Goal: Find contact information: Obtain details needed to contact an individual or organization

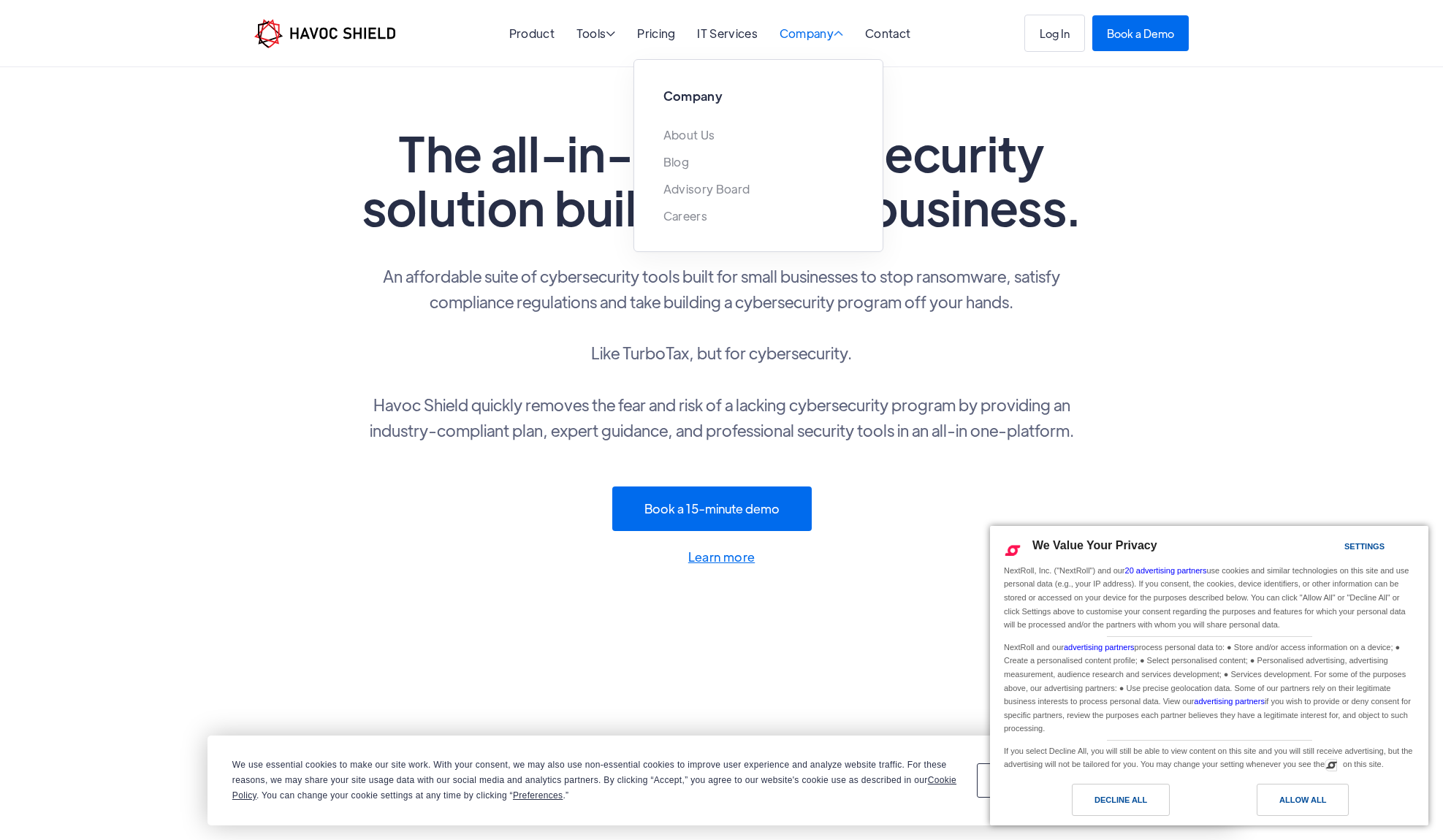
click at [821, 38] on div "Company " at bounding box center [811, 35] width 64 height 14
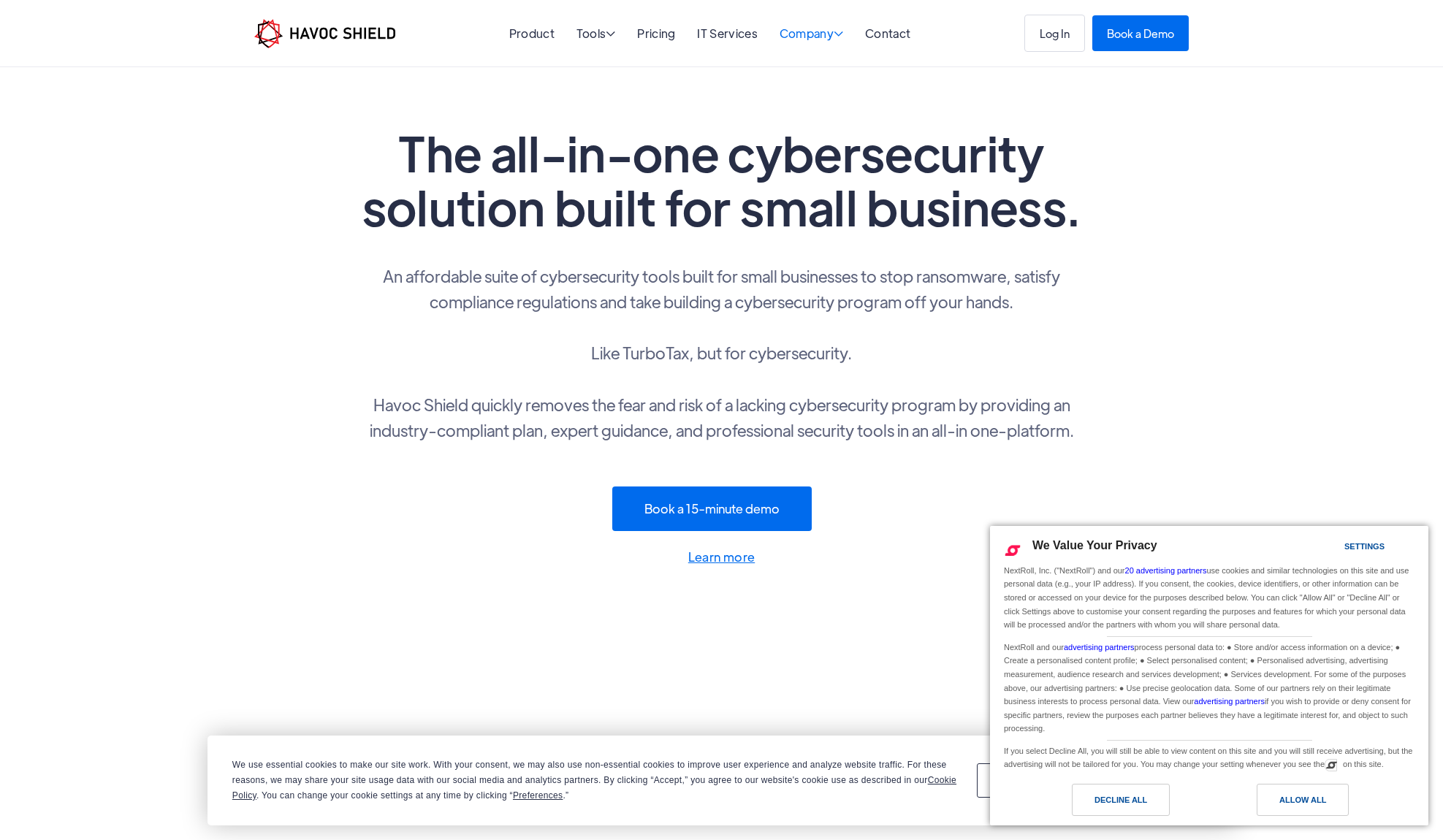
click at [821, 38] on div "Company " at bounding box center [811, 35] width 64 height 14
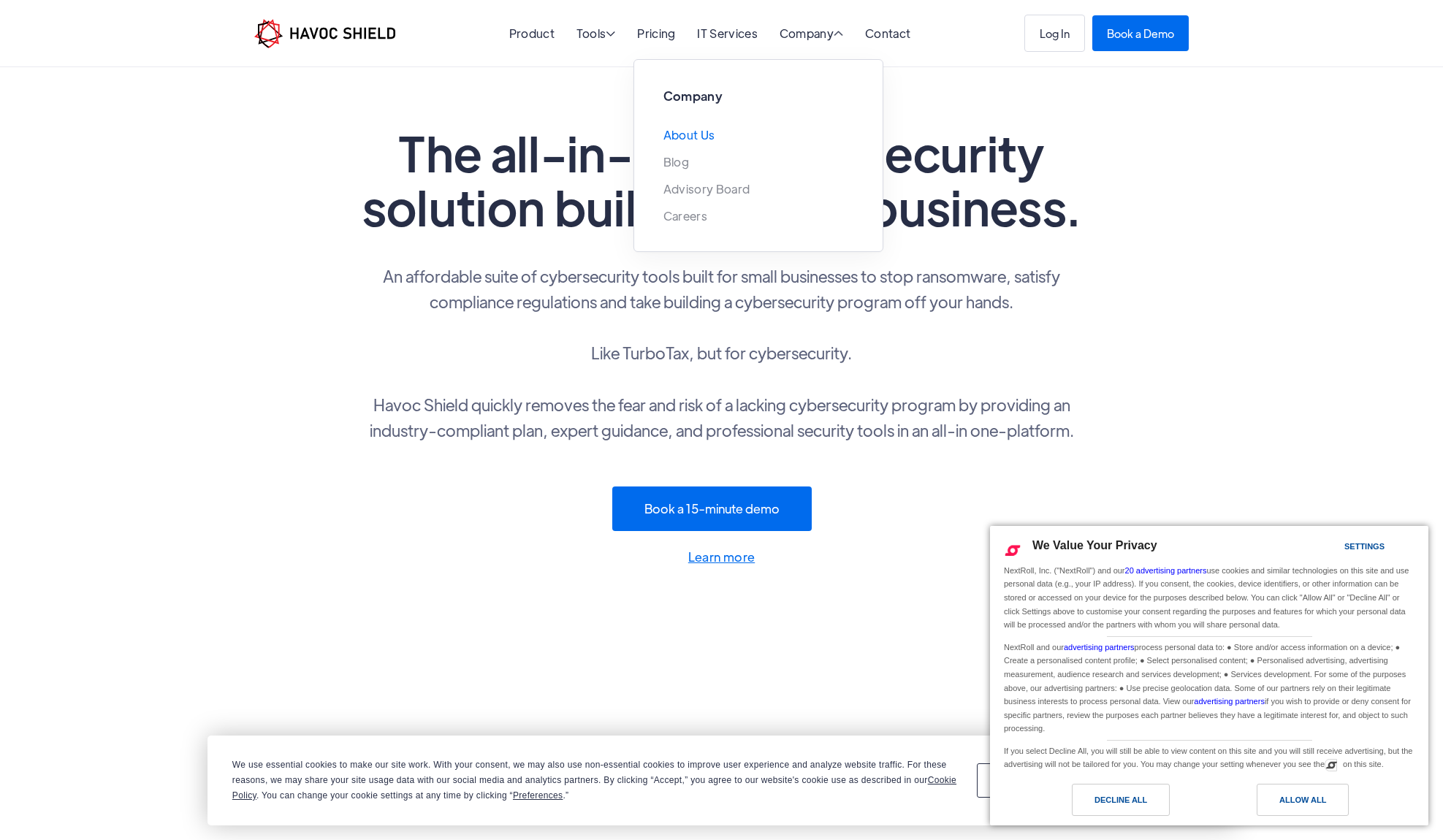
click at [702, 136] on link "About Us" at bounding box center [689, 135] width 52 height 12
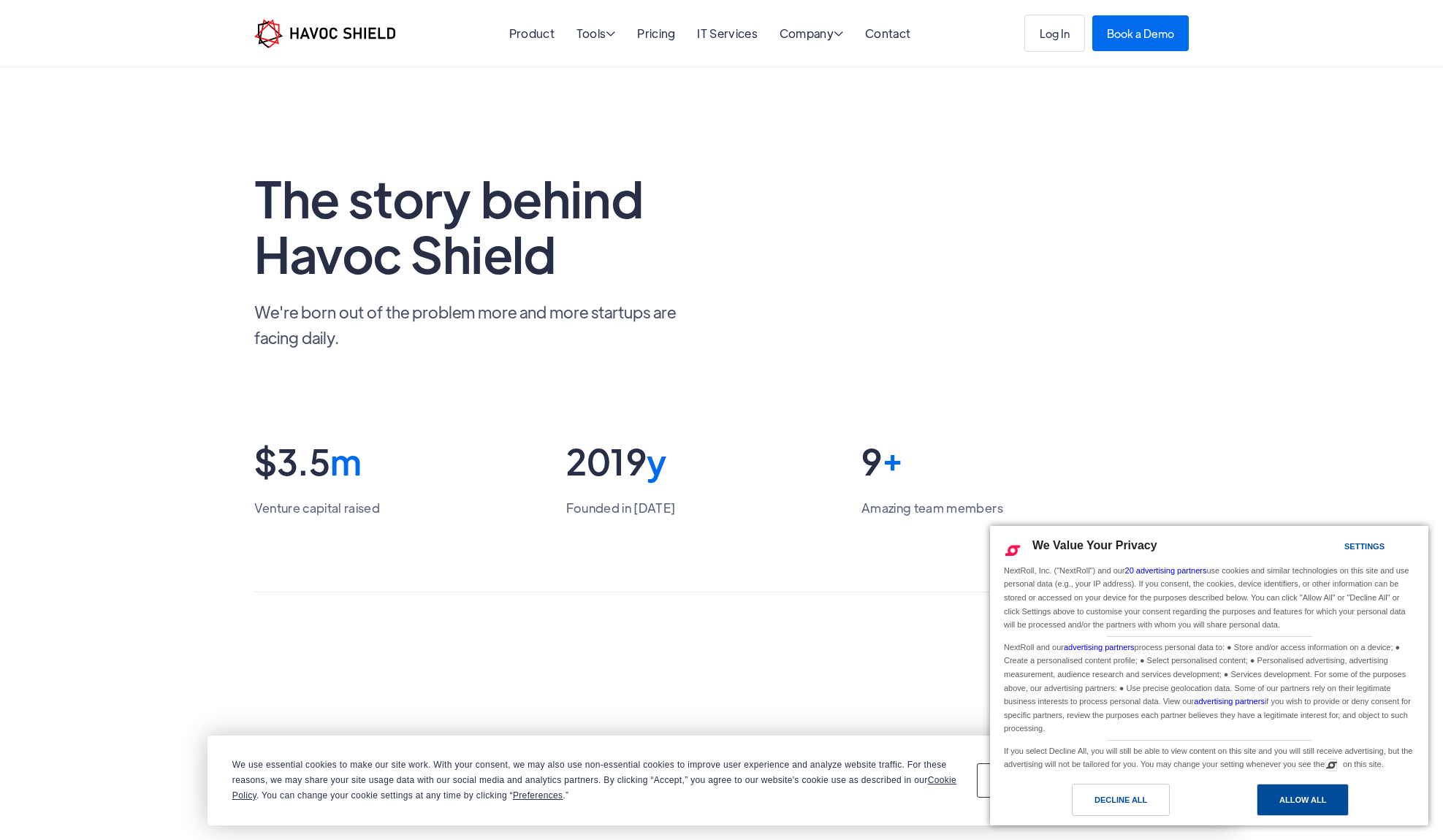
click at [1301, 794] on div "Allow All" at bounding box center [1302, 800] width 46 height 16
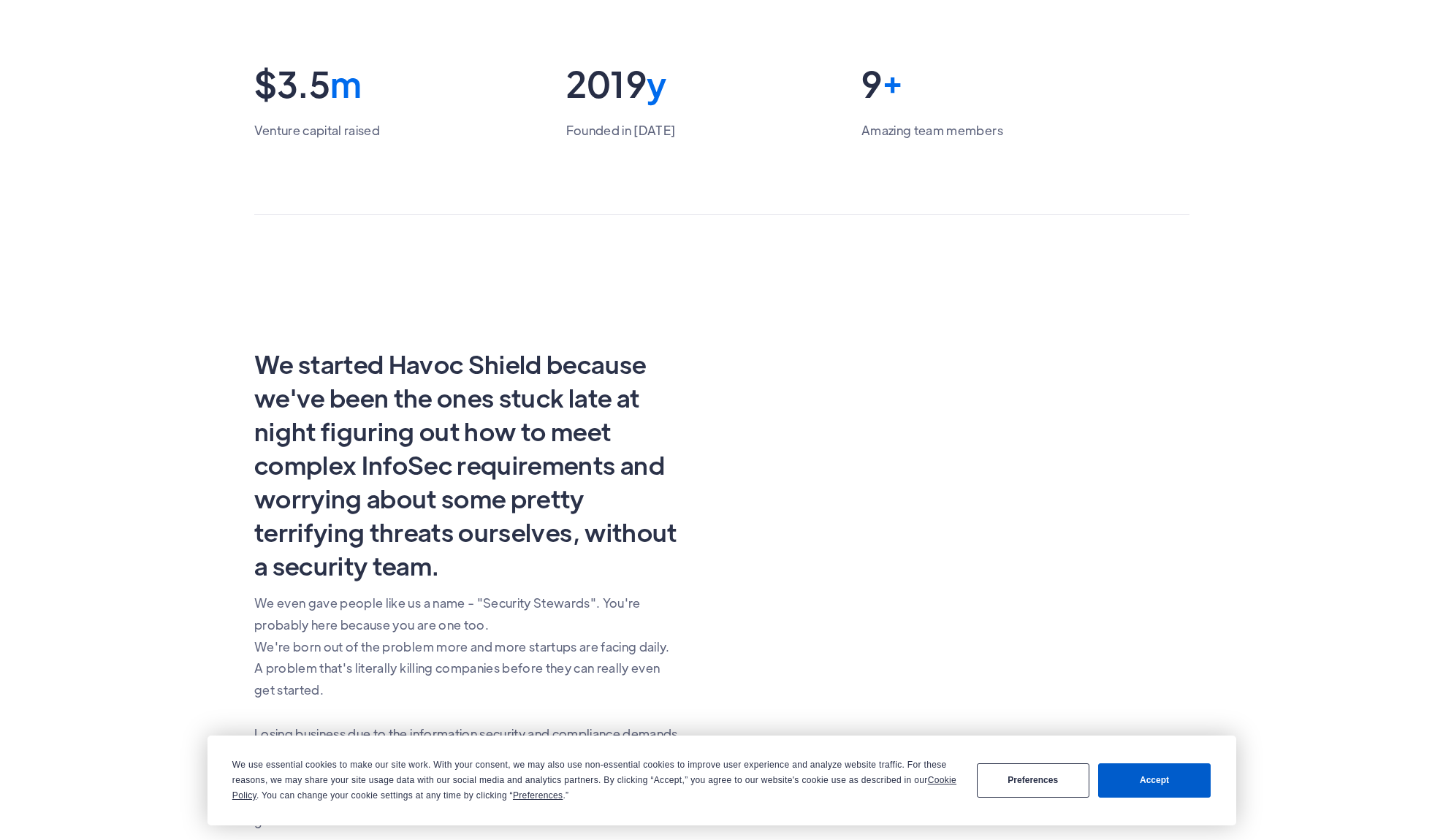
scroll to position [393, 0]
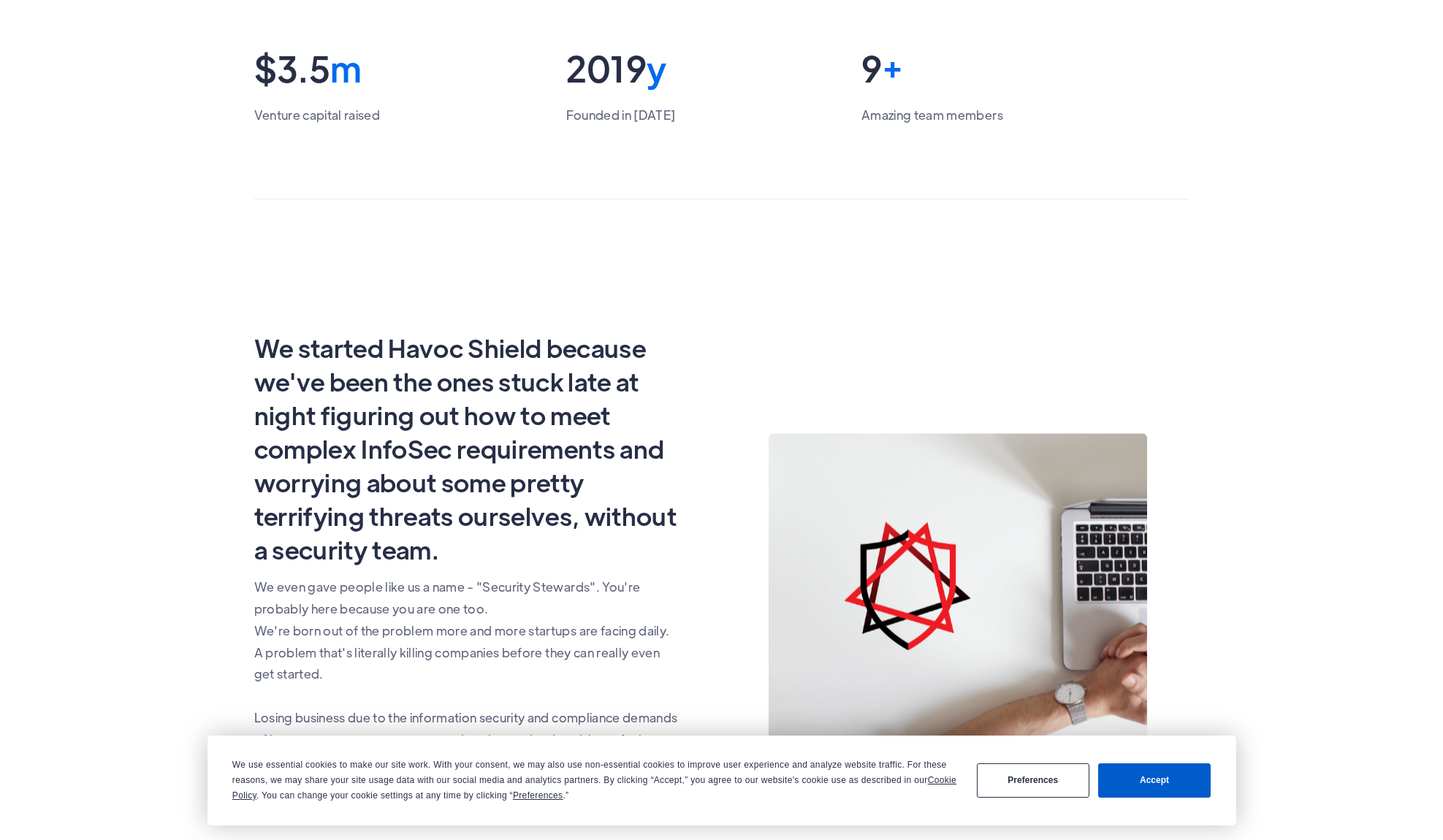
click at [1157, 777] on button "Accept" at bounding box center [1155, 780] width 112 height 34
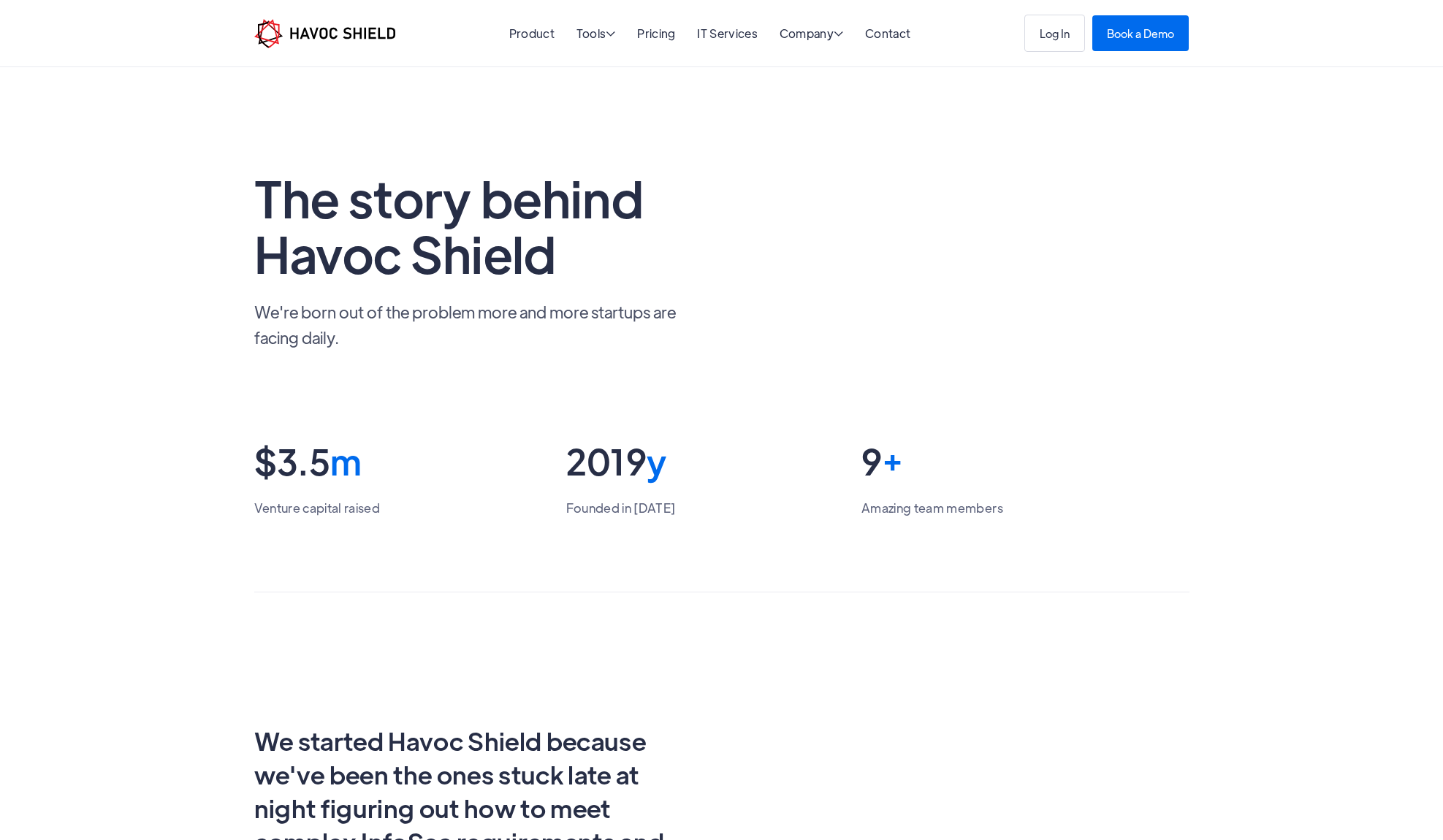
scroll to position [0, 0]
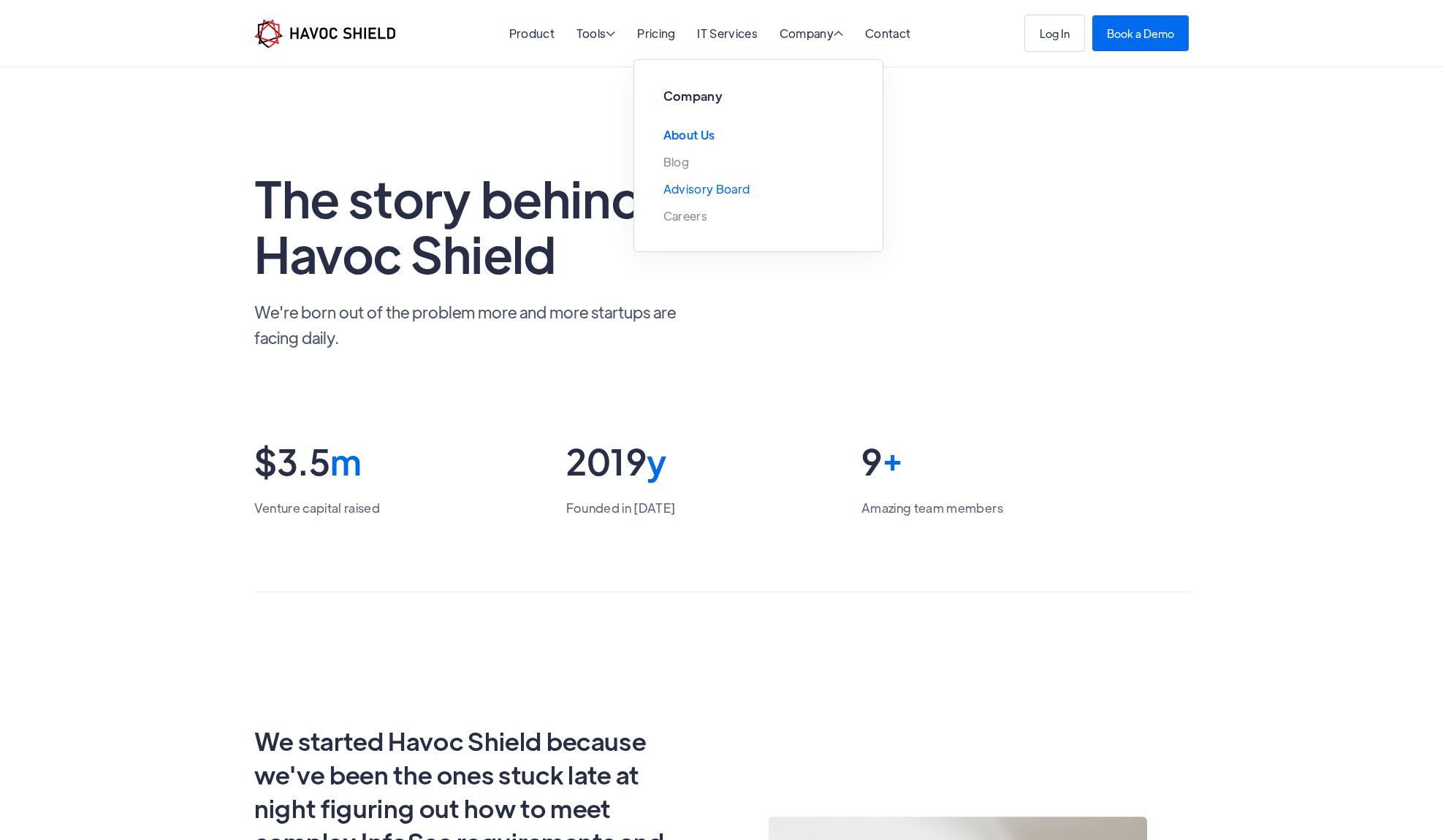
click at [727, 193] on link "Advisory Board" at bounding box center [706, 189] width 87 height 12
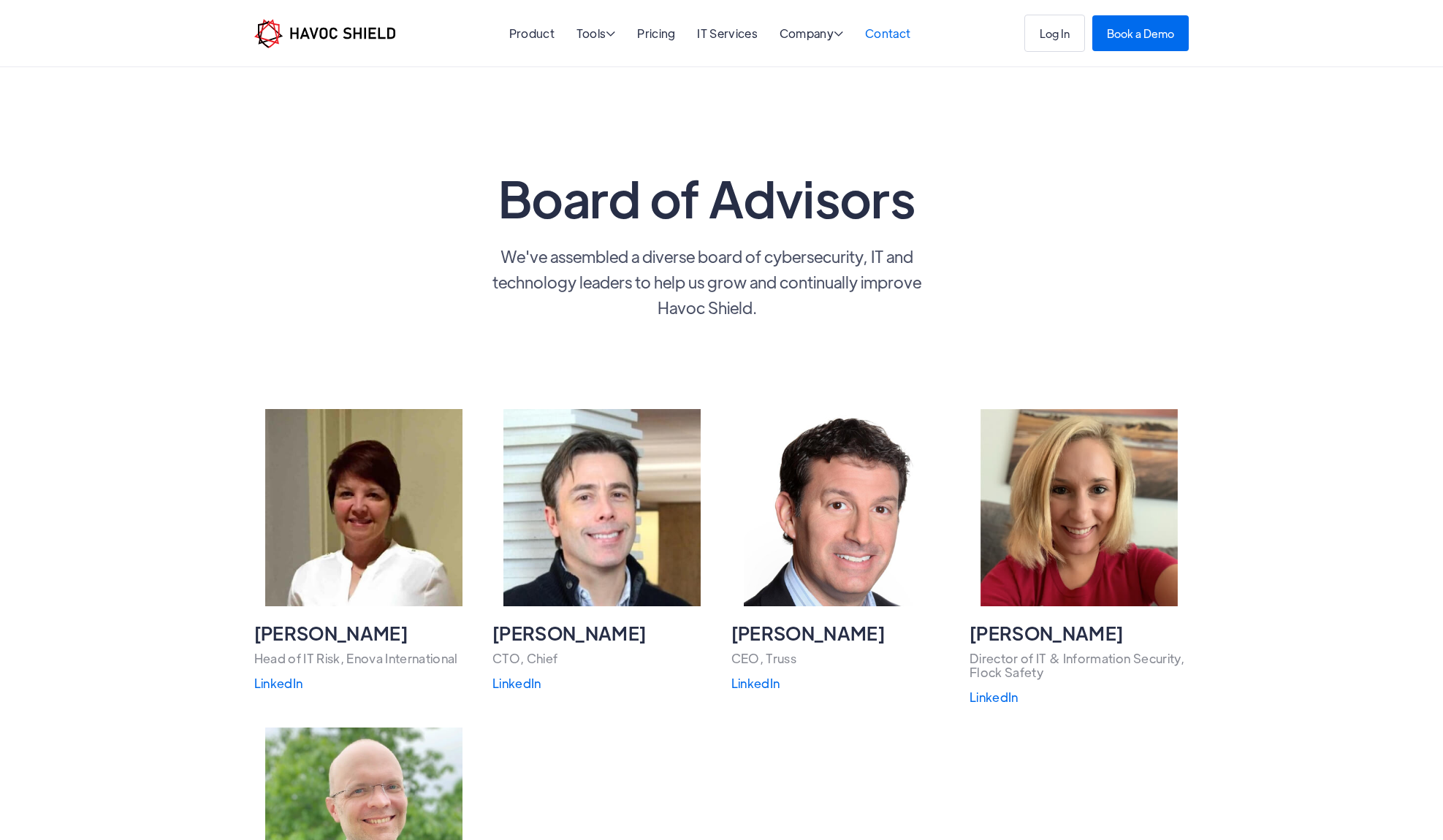
click at [890, 37] on link "Contact" at bounding box center [888, 33] width 46 height 16
